Goal: Task Accomplishment & Management: Complete application form

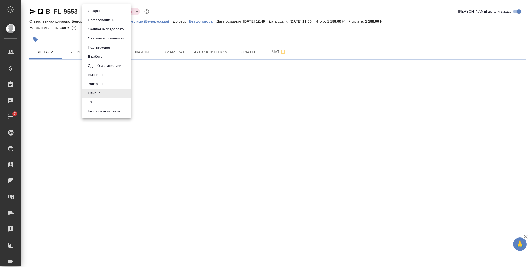
click at [105, 12] on body "🙏 .cls-1 fill:#fff; AWATERA Semenets Irina Клиенты Спецификации Заказы Чаты 7 T…" at bounding box center [266, 133] width 532 height 267
click at [103, 12] on li "Создан" at bounding box center [106, 10] width 49 height 9
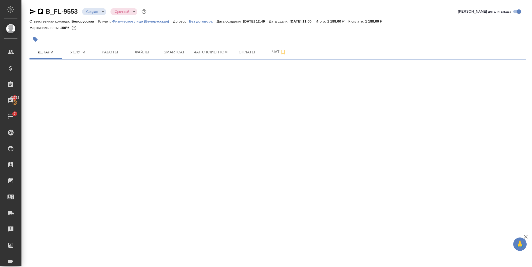
select select "RU"
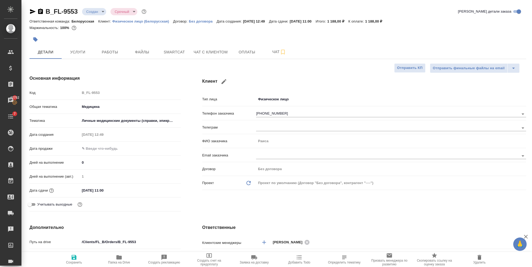
type textarea "x"
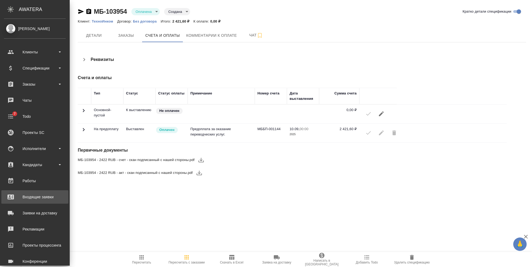
click at [33, 197] on div "Входящие заявки" at bounding box center [35, 197] width 62 height 8
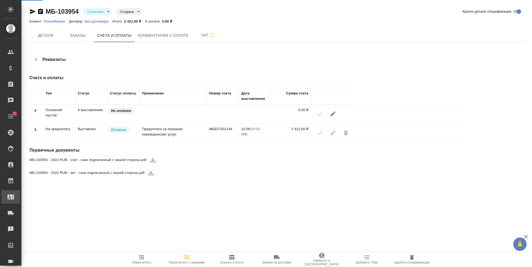
select select "RU"
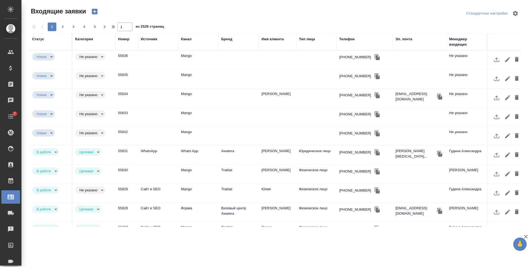
click at [96, 10] on icon "button" at bounding box center [95, 12] width 6 height 6
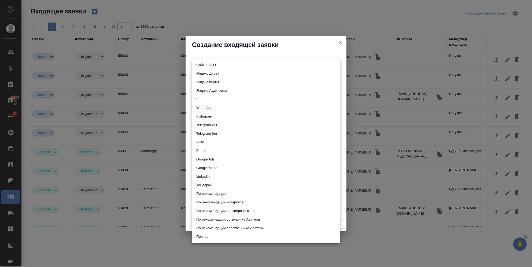
click at [219, 64] on body "🙏 .cls-1 fill:#fff; AWATERA [PERSON_NAME] Спецификации Заказы 42807 Чаты 7 Todo…" at bounding box center [266, 133] width 532 height 267
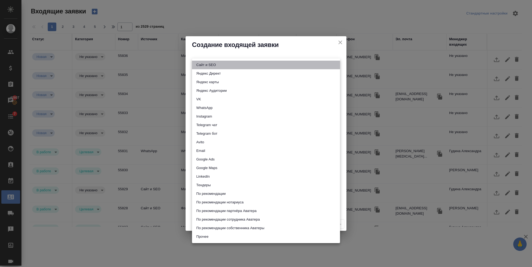
click at [213, 65] on li "Сайт и SEO" at bounding box center [266, 65] width 148 height 9
type input "seo"
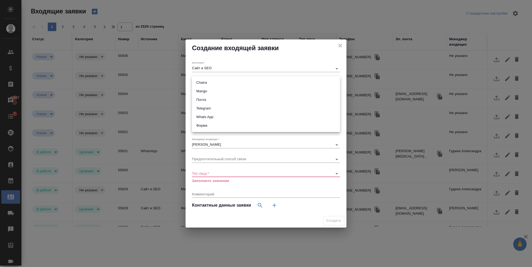
click at [215, 81] on body "🙏 .cls-1 fill:#fff; AWATERA [PERSON_NAME] Спецификации Заказы 42807 Чаты 7 Todo…" at bounding box center [266, 133] width 532 height 267
click at [206, 99] on li "Почта" at bounding box center [266, 99] width 148 height 9
type input "640a088c6aae0874b0a8d791"
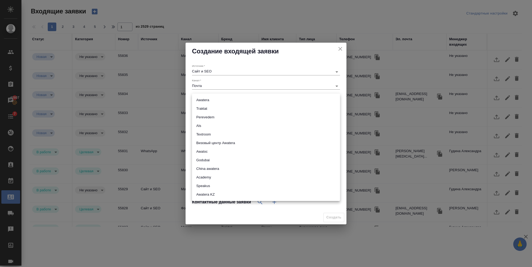
click at [201, 101] on body "🙏 .cls-1 fill:#fff; AWATERA [PERSON_NAME] Спецификации Заказы 42807 Чаты 7 Todo…" at bounding box center [266, 133] width 532 height 267
click at [199, 102] on li "Awatera" at bounding box center [266, 100] width 148 height 9
type input "awatera"
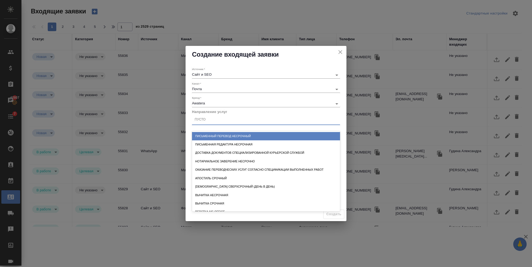
click at [208, 120] on div "Пусто" at bounding box center [266, 120] width 148 height 8
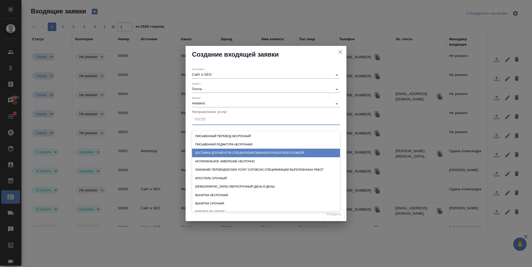
click at [217, 149] on div "Доставка документов специализированной курьерской службой" at bounding box center [266, 153] width 148 height 8
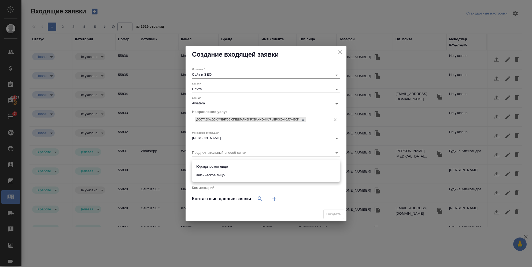
click at [209, 164] on body "🙏 .cls-1 fill:#fff; AWATERA [PERSON_NAME] Спецификации Заказы 42807 Чаты 7 Todo…" at bounding box center [266, 133] width 532 height 267
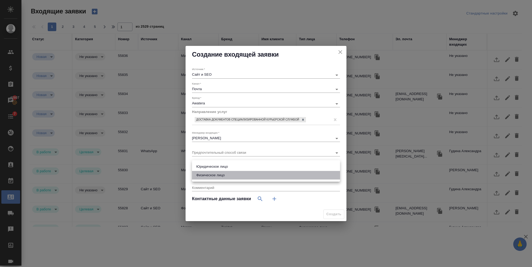
click at [208, 175] on li "Физическое лицо" at bounding box center [266, 175] width 148 height 9
type input "private"
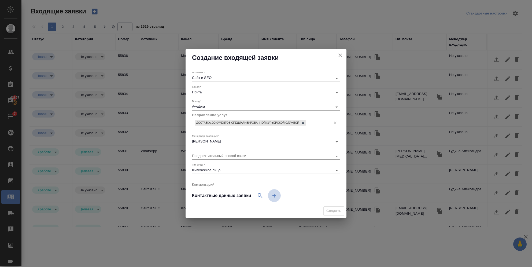
click at [275, 194] on icon "button" at bounding box center [274, 195] width 6 height 6
select select "RU"
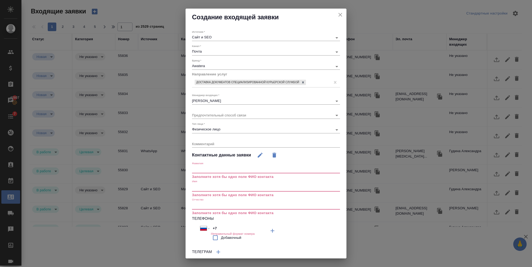
click at [206, 173] on input "text" at bounding box center [266, 170] width 148 height 8
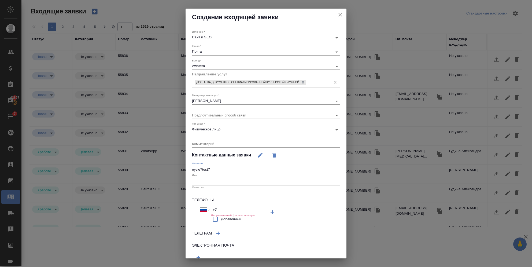
click at [202, 168] on input "еуые7test7" at bounding box center [266, 170] width 148 height 8
drag, startPoint x: 202, startPoint y: 168, endPoint x: 182, endPoint y: 169, distance: 20.1
click at [182, 169] on div "Создание входящей заявки Источник   * Сайт и SEO seo Канал   * Почта 640a088c6a…" at bounding box center [266, 133] width 532 height 267
type input "test7"
click at [207, 180] on input "text" at bounding box center [266, 182] width 148 height 8
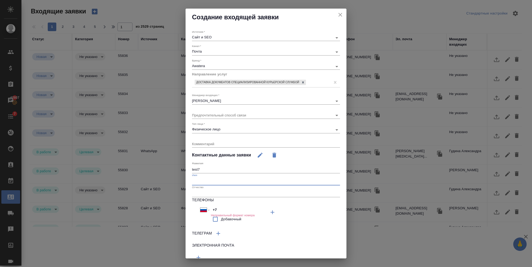
paste input "test7"
type input "test7"
click at [226, 214] on h6 "Неправильный формат номера" at bounding box center [233, 214] width 44 height 3
drag, startPoint x: 226, startPoint y: 214, endPoint x: 222, endPoint y: 210, distance: 6.1
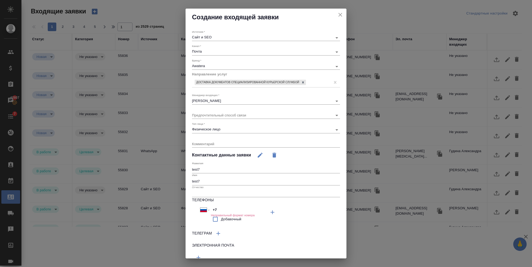
click at [222, 210] on div "Телефоны Международный [GEOGRAPHIC_DATA] [GEOGRAPHIC_DATA] [GEOGRAPHIC_DATA] [G…" at bounding box center [266, 212] width 148 height 30
click at [222, 210] on input "+7" at bounding box center [234, 210] width 47 height 8
type input "[PHONE_NUMBER]"
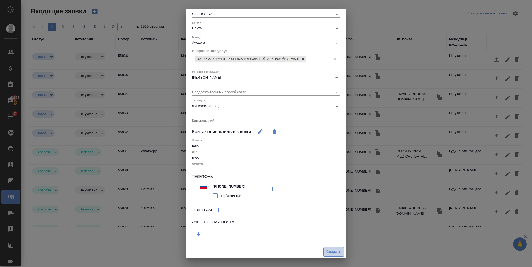
click at [332, 250] on span "Создать" at bounding box center [333, 252] width 15 height 6
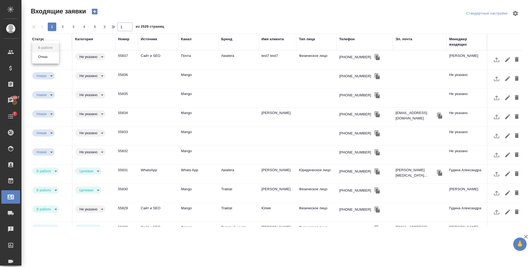
click at [54, 56] on body "🙏 .cls-1 fill:#fff; AWATERA [PERSON_NAME] Спецификации Заказы 42807 Чаты 7 Todo…" at bounding box center [266, 133] width 532 height 267
click at [46, 56] on button "Отказ" at bounding box center [42, 57] width 13 height 6
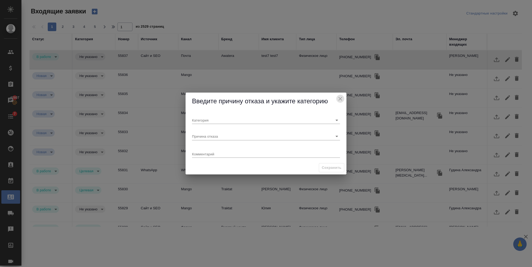
click at [339, 98] on icon "close" at bounding box center [340, 98] width 6 height 6
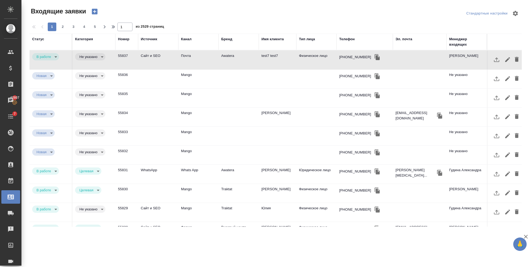
click at [152, 60] on td "Сайт и SEO" at bounding box center [158, 59] width 40 height 19
click at [46, 60] on body "🙏 .cls-1 fill:#fff; AWATERA [PERSON_NAME] Спецификации Заказы 42807 Чаты 7 Todo…" at bounding box center [266, 133] width 532 height 267
click at [43, 58] on button "Отказ" at bounding box center [42, 57] width 13 height 6
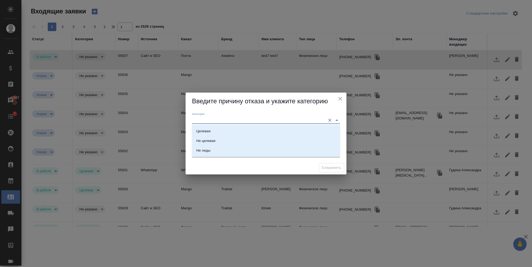
click at [214, 120] on input "Категория" at bounding box center [257, 119] width 131 height 7
click at [216, 134] on li "Целевая" at bounding box center [266, 131] width 148 height 10
type input "Целевая"
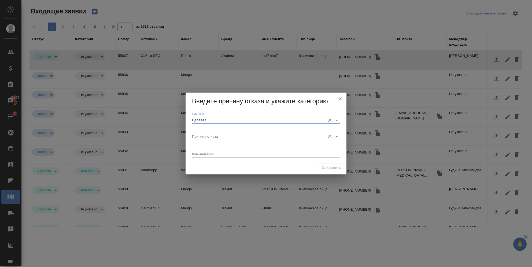
click at [249, 137] on input "Причина отказа" at bounding box center [257, 135] width 131 height 7
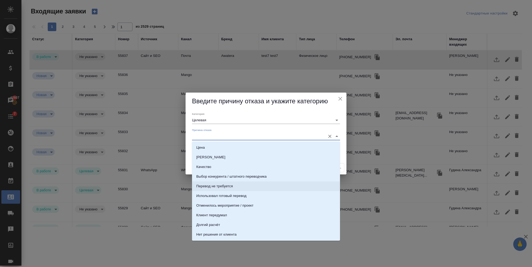
click at [246, 181] on li "Перевод не требуется" at bounding box center [266, 186] width 148 height 10
type input "Перевод не требуется"
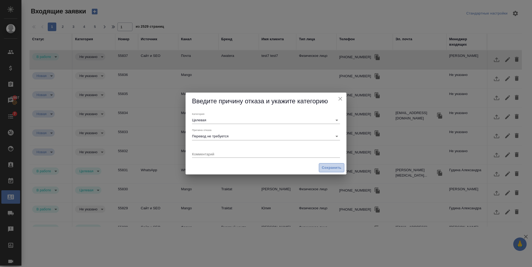
click at [326, 169] on span "Сохранить" at bounding box center [332, 168] width 20 height 6
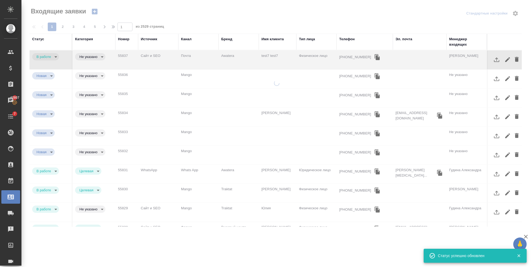
type input "rejection"
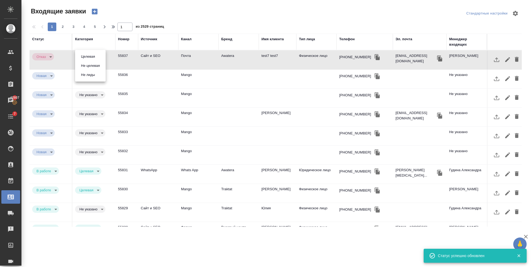
click at [84, 57] on body "🙏 .cls-1 fill:#fff; AWATERA [PERSON_NAME] Спецификации Заказы 42807 Чаты 7 Todo…" at bounding box center [266, 133] width 532 height 267
click at [84, 58] on button "Целевая" at bounding box center [87, 57] width 17 height 6
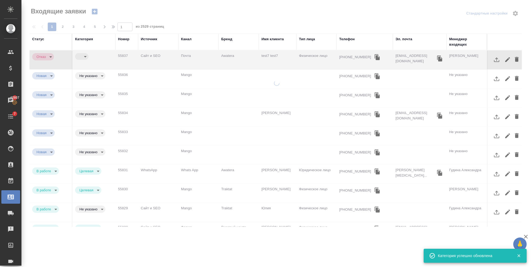
type input "target"
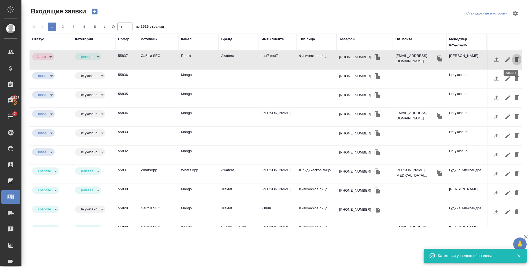
click at [514, 58] on icon "button" at bounding box center [517, 59] width 6 height 6
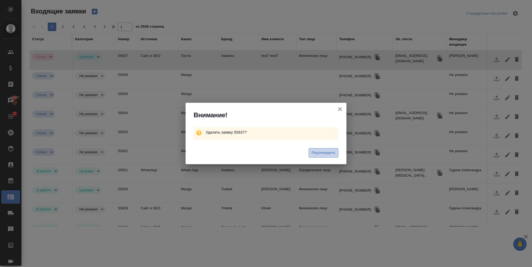
click at [322, 152] on span "Подтвердить" at bounding box center [324, 153] width 24 height 6
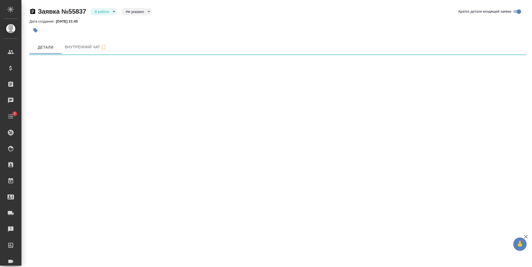
select select "RU"
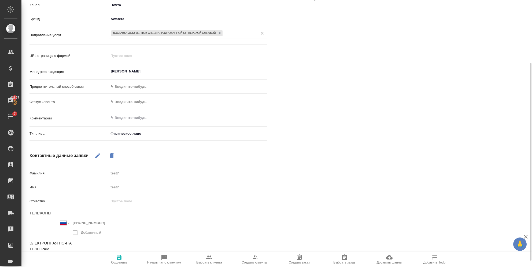
scroll to position [89, 0]
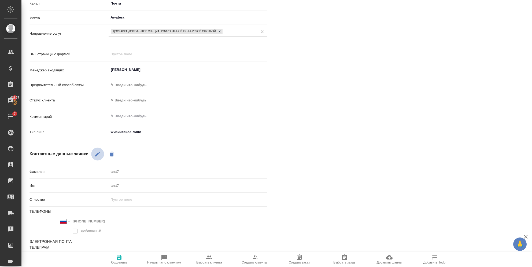
click at [97, 157] on button "button" at bounding box center [97, 153] width 13 height 13
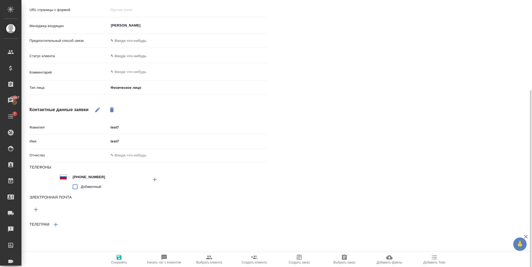
scroll to position [134, 0]
click at [37, 207] on icon "button" at bounding box center [36, 208] width 6 height 6
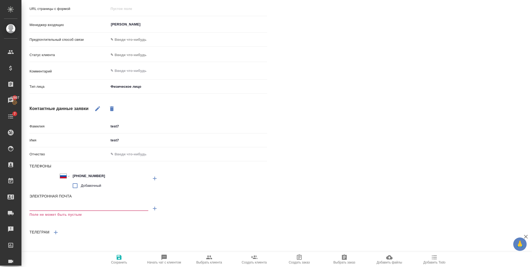
click at [52, 205] on input "text" at bounding box center [88, 207] width 119 height 7
paste input "test7"
type textarea "x"
type input "test7"
type textarea "x"
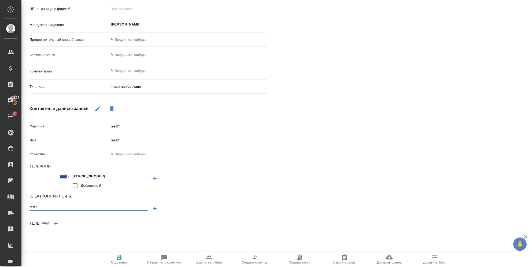
type input "test7@"
type textarea "x"
type input "test7@m"
type textarea "x"
type input "test7@ma"
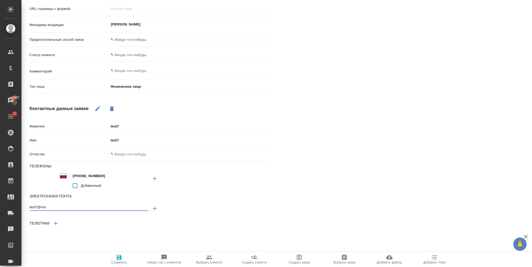
type textarea "x"
type input "test7@mail"
type textarea "x"
type input "test7@mail."
type textarea "x"
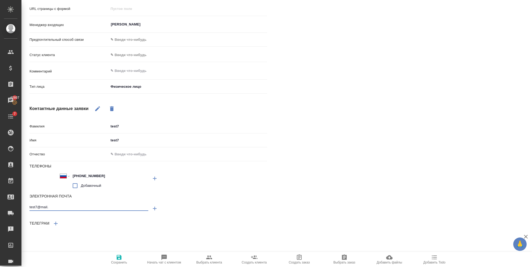
type input "test7@mail.r"
type textarea "x"
type input "[EMAIL_ADDRESS][DOMAIN_NAME]"
click at [96, 106] on icon "button" at bounding box center [97, 108] width 6 height 6
click at [120, 257] on icon "button" at bounding box center [119, 257] width 5 height 5
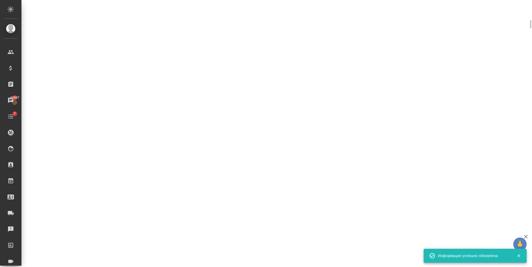
select select "RU"
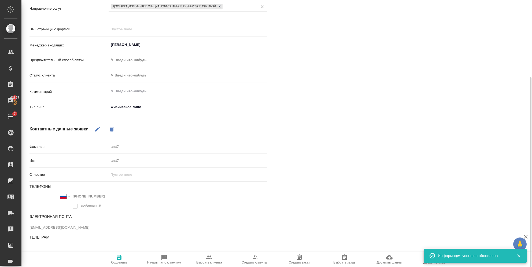
type textarea "x"
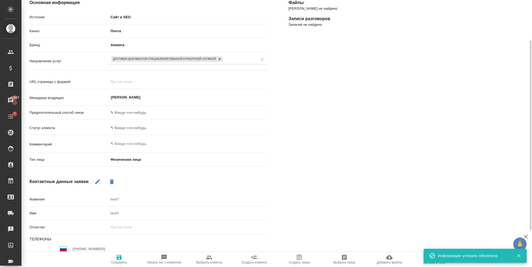
scroll to position [0, 0]
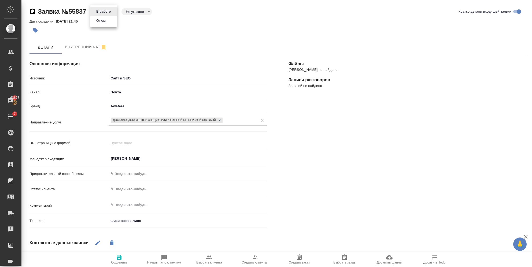
click at [101, 14] on body "🙏 .cls-1 fill:#fff; AWATERA Semenets Irina Клиенты Спецификации Заказы 42807 Ча…" at bounding box center [266, 133] width 532 height 267
click at [101, 21] on button "Отказ" at bounding box center [101, 21] width 13 height 6
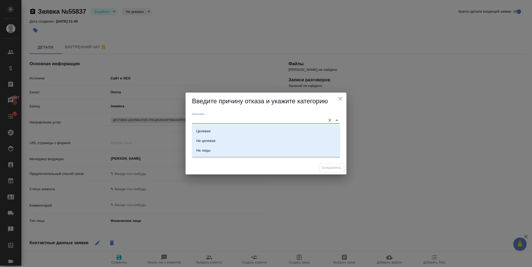
click at [276, 119] on input "Категория" at bounding box center [257, 119] width 131 height 7
click at [297, 130] on li "Целевая" at bounding box center [266, 131] width 148 height 10
type input "Целевая"
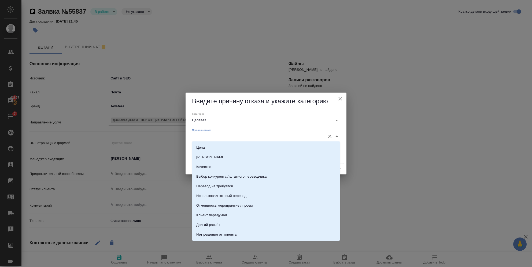
click at [278, 133] on input "Причина отказа" at bounding box center [257, 135] width 131 height 7
click at [260, 190] on li "Перевод не требуется" at bounding box center [266, 186] width 148 height 10
type input "Перевод не требуется"
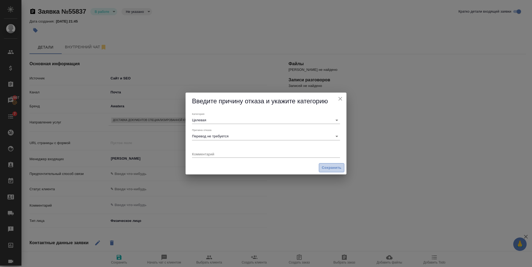
click at [324, 165] on span "Сохранить" at bounding box center [332, 168] width 20 height 6
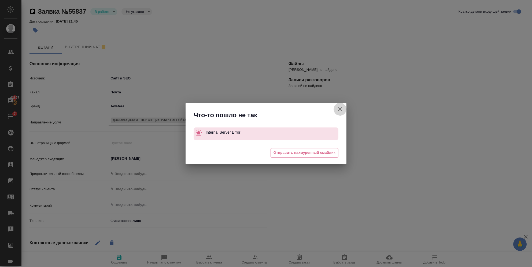
click at [341, 108] on icon "button" at bounding box center [340, 109] width 6 height 6
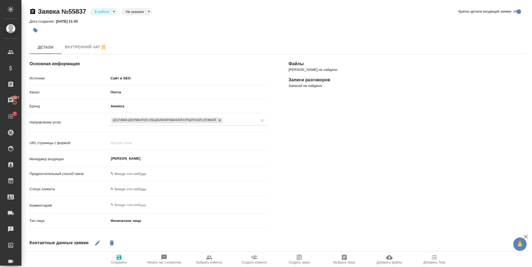
type textarea "x"
